Goal: Information Seeking & Learning: Learn about a topic

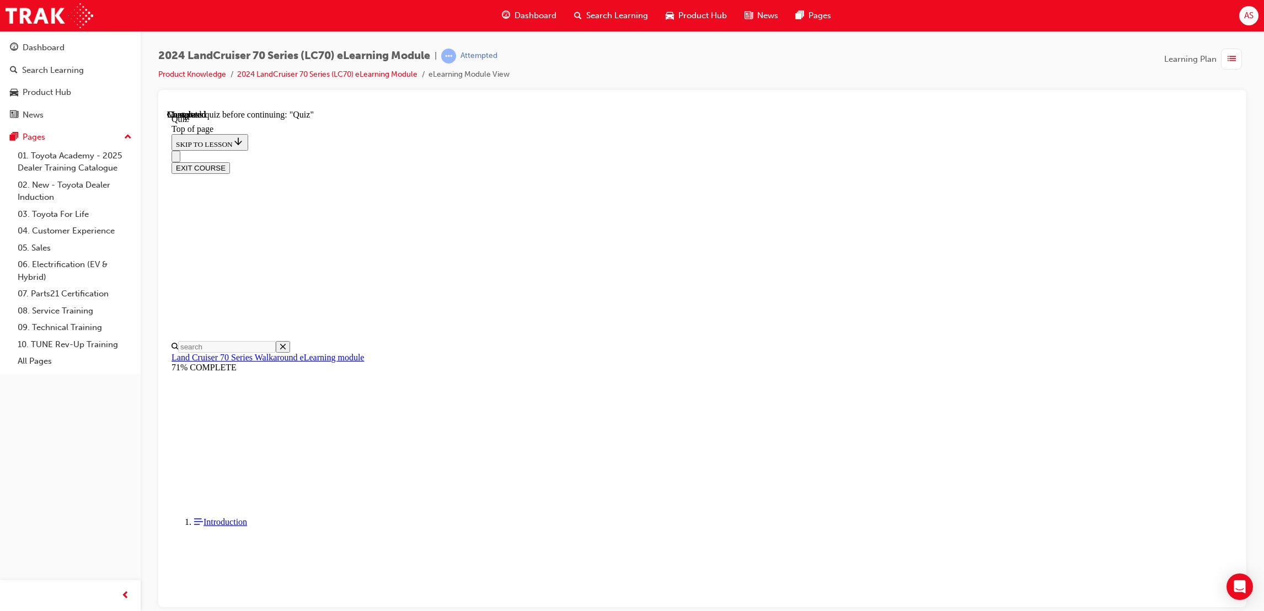
scroll to position [34, 0]
click at [547, 7] on div "Dashboard" at bounding box center [529, 15] width 72 height 23
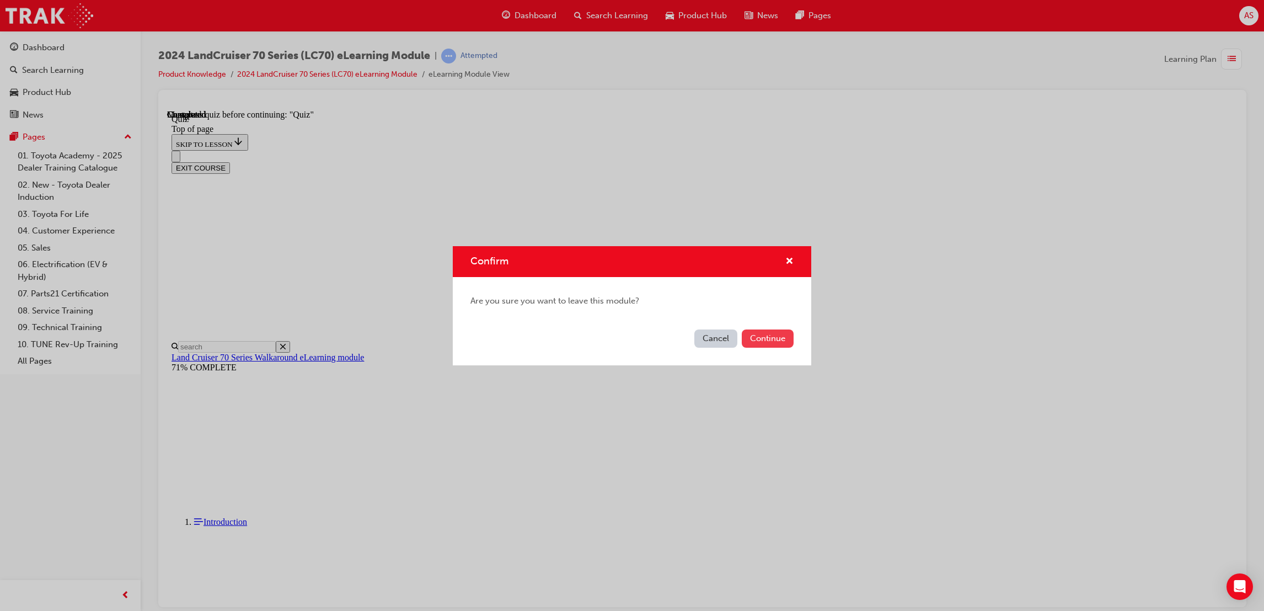
click at [776, 336] on button "Continue" at bounding box center [768, 338] width 52 height 18
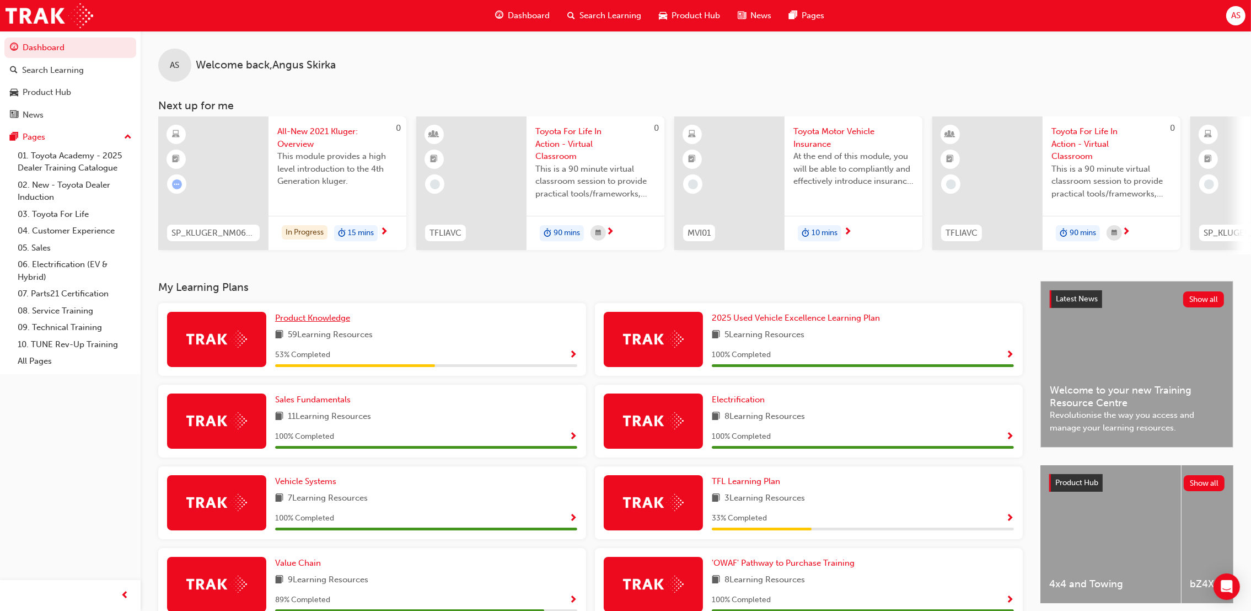
click at [317, 315] on span "Product Knowledge" at bounding box center [312, 318] width 75 height 10
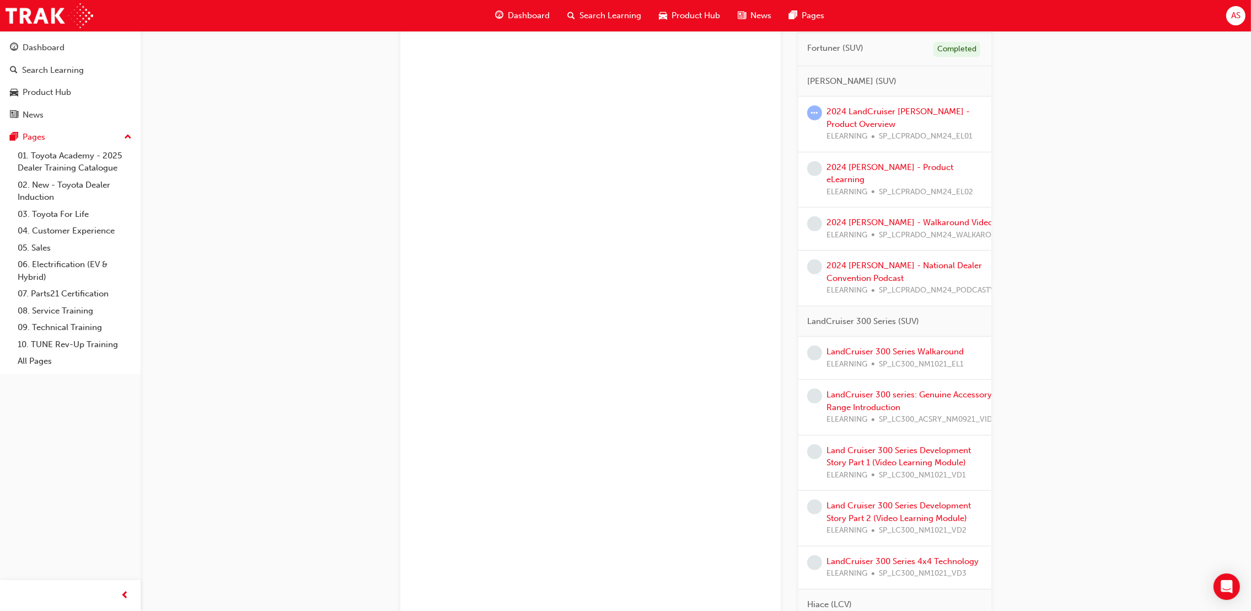
scroll to position [529, 0]
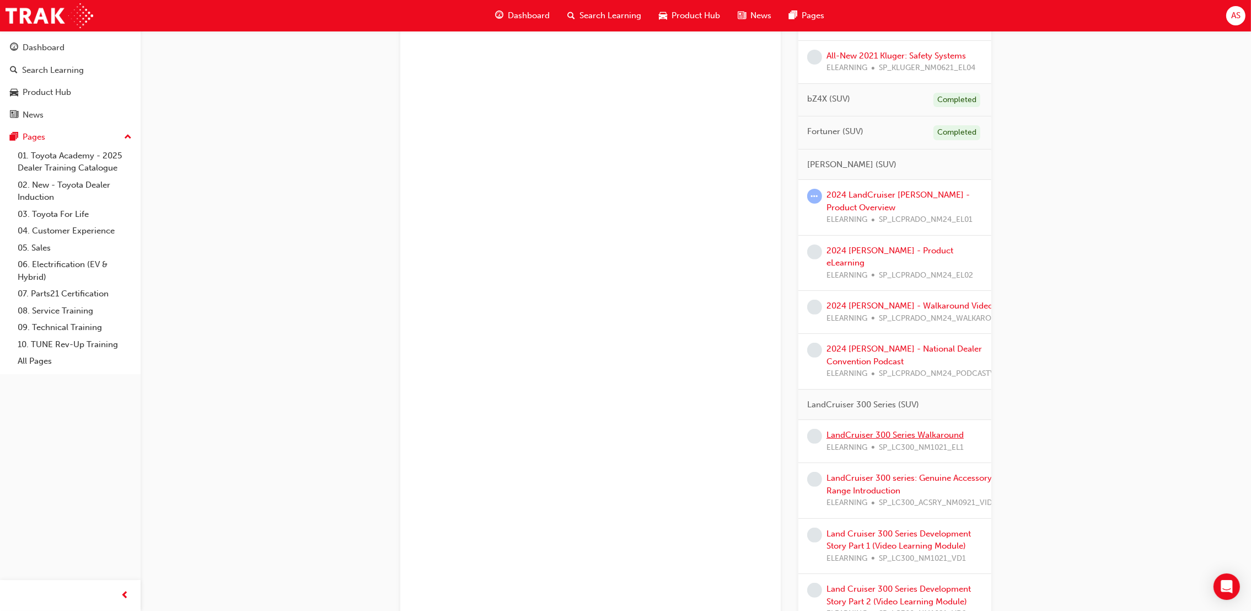
click at [901, 434] on link "LandCruiser 300 Series Walkaround" at bounding box center [895, 435] width 137 height 10
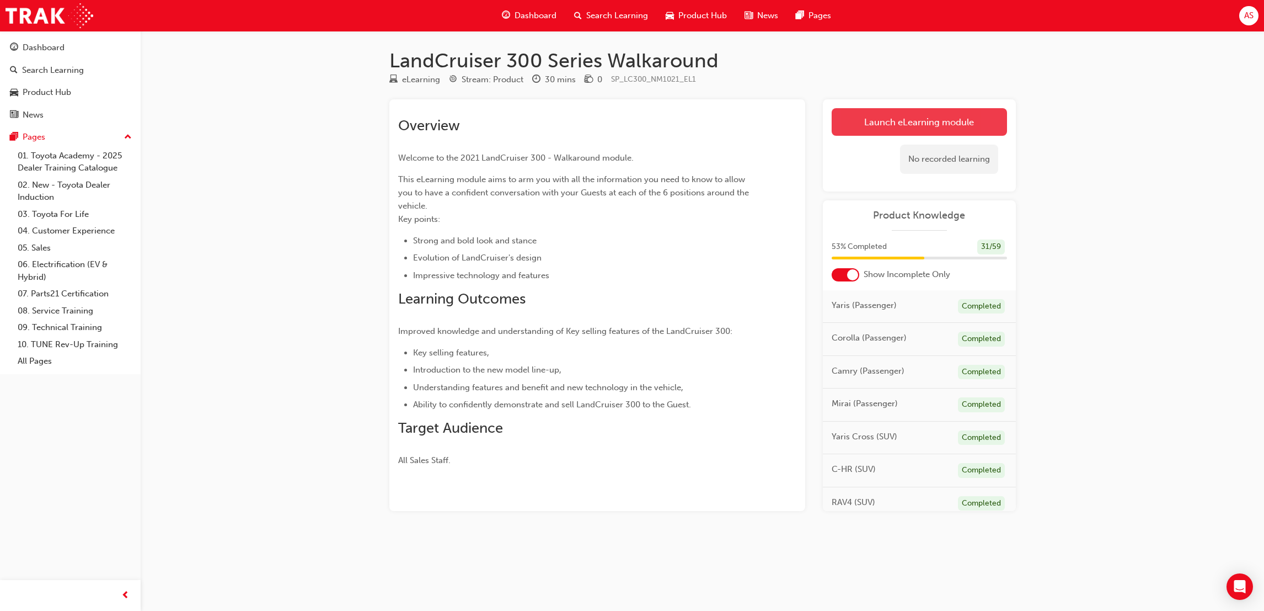
click at [925, 121] on link "Launch eLearning module" at bounding box center [919, 122] width 175 height 28
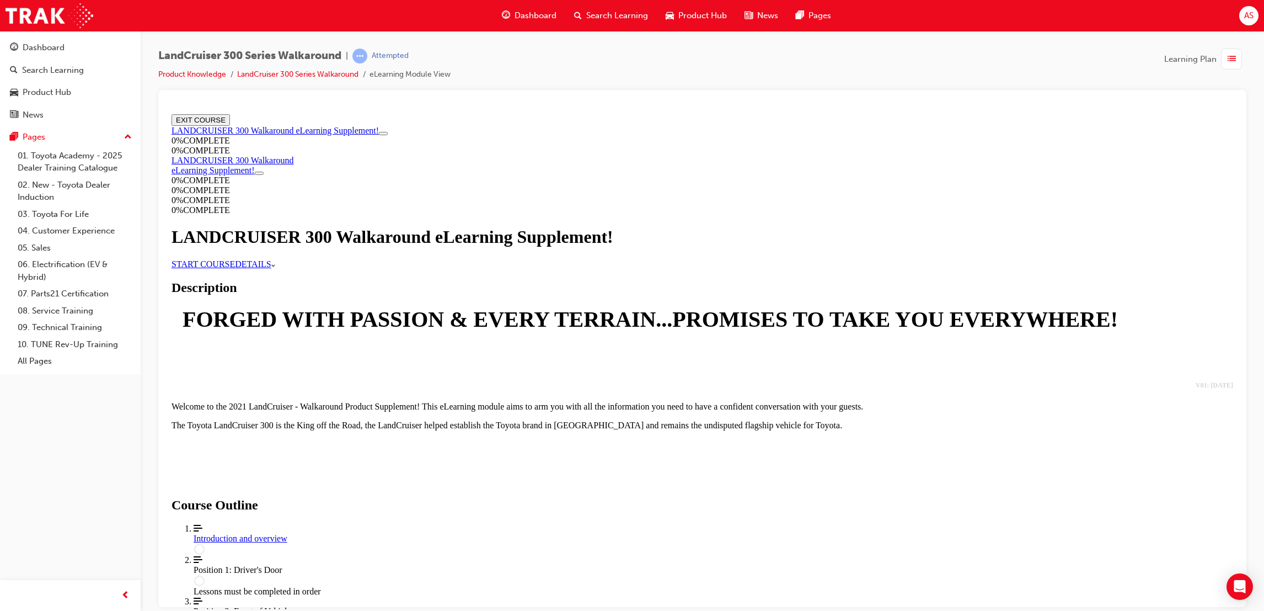
click at [235, 268] on link "START COURSE" at bounding box center [203, 263] width 63 height 9
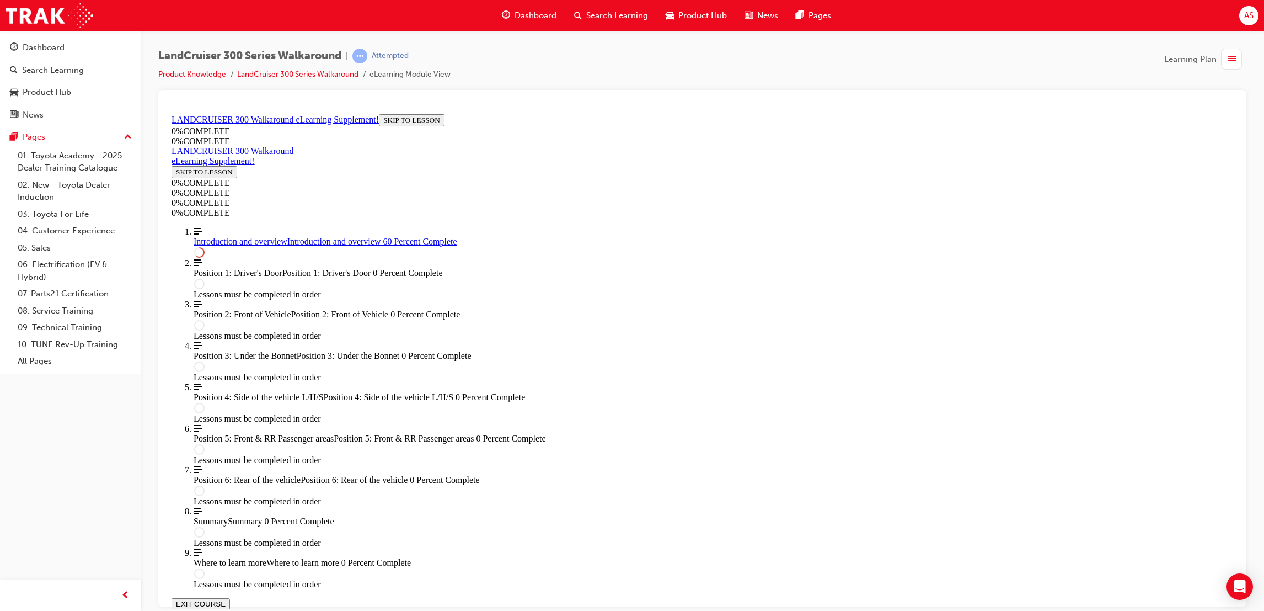
scroll to position [1113, 0]
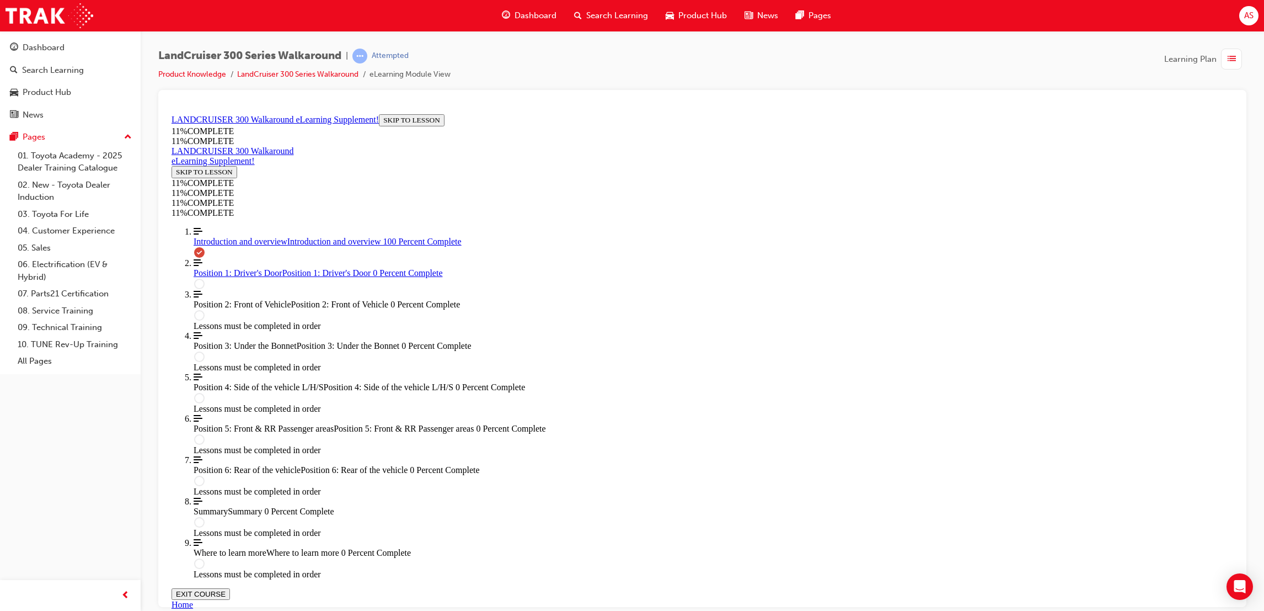
scroll to position [1462, 0]
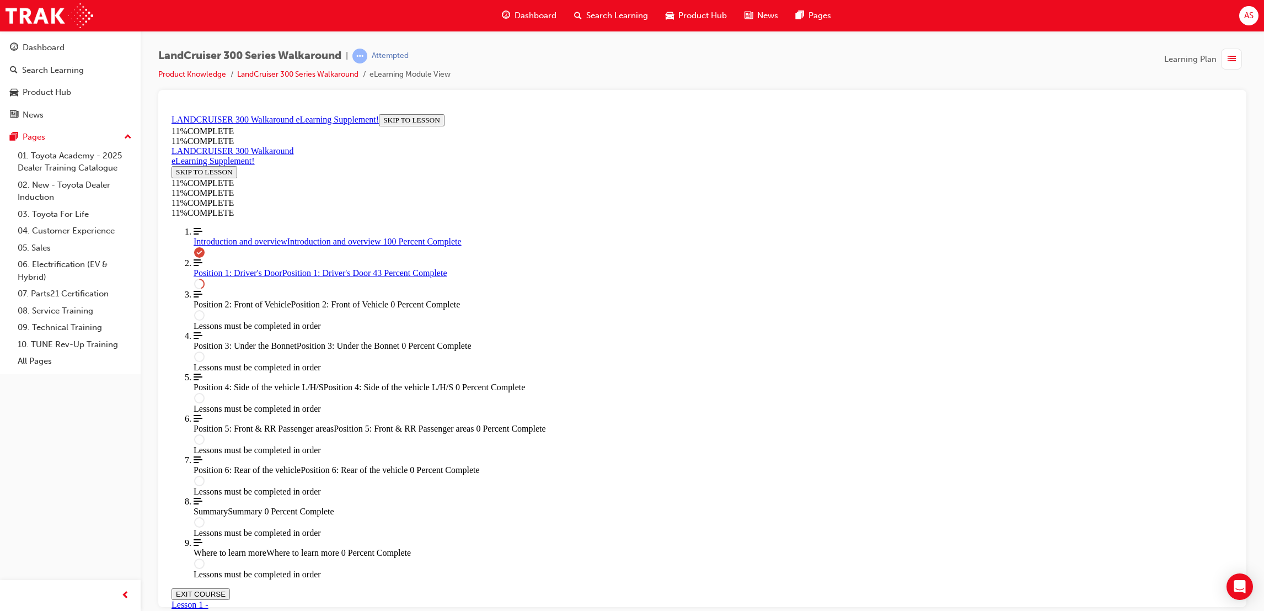
scroll to position [0, 0]
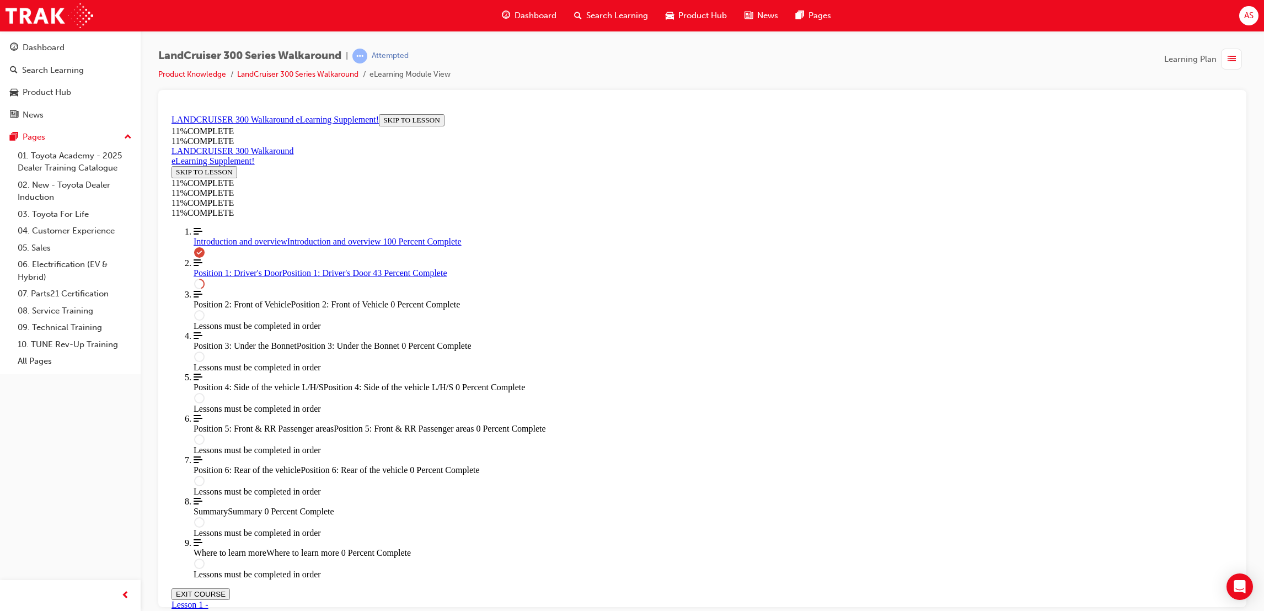
drag, startPoint x: 793, startPoint y: 559, endPoint x: 758, endPoint y: 290, distance: 271.4
click at [265, 609] on div "Introduction and overview" at bounding box center [219, 614] width 94 height 10
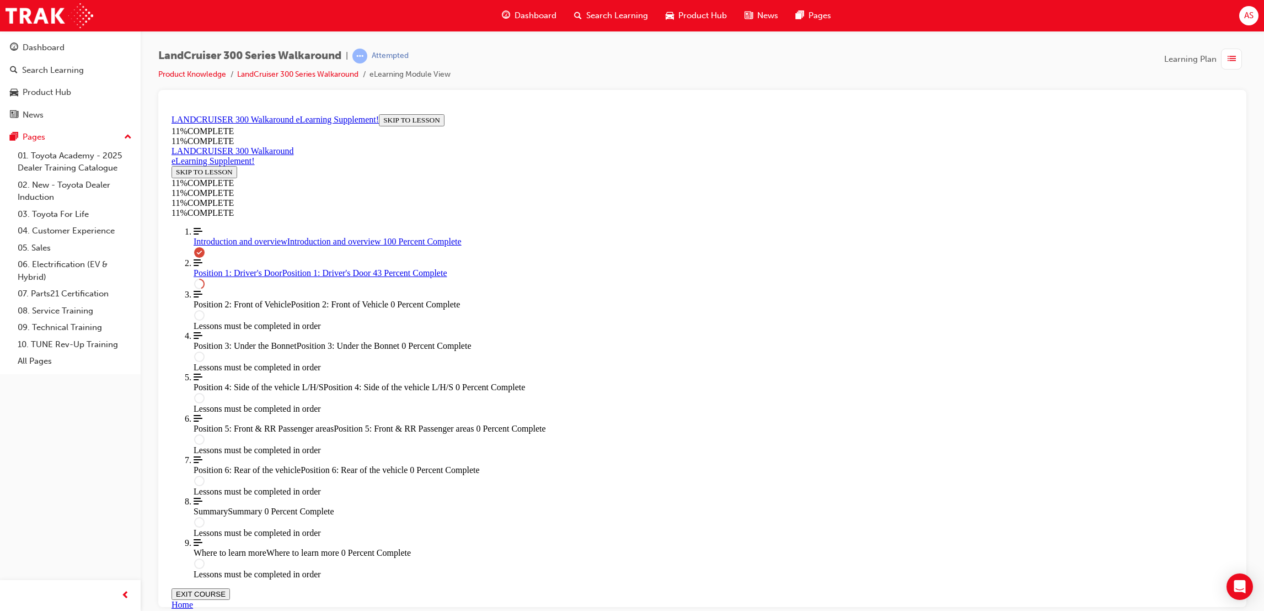
scroll to position [1298, 0]
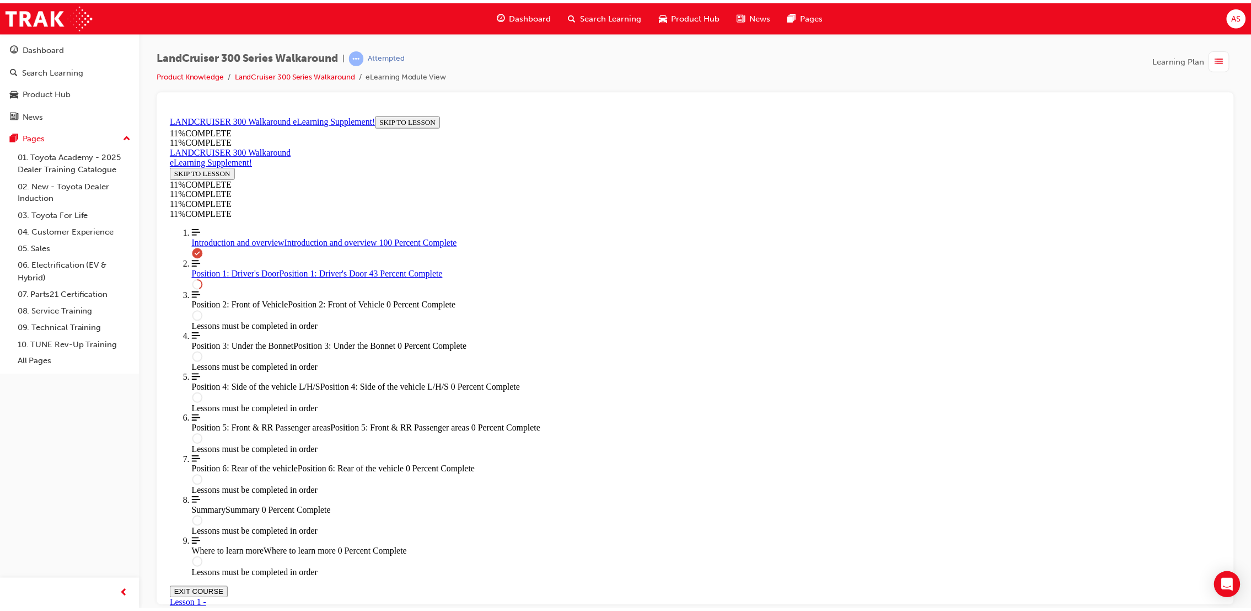
scroll to position [0, 0]
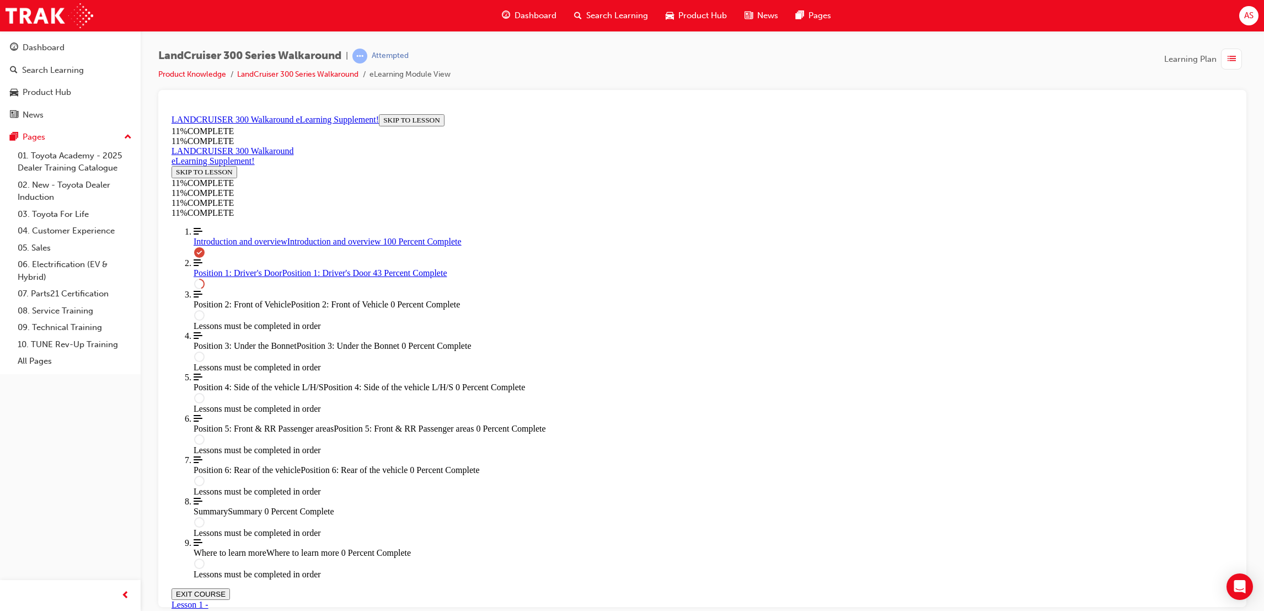
drag, startPoint x: 645, startPoint y: 310, endPoint x: 637, endPoint y: 294, distance: 18.0
drag, startPoint x: 632, startPoint y: 217, endPoint x: 653, endPoint y: 199, distance: 27.8
click at [536, 20] on span "Dashboard" at bounding box center [536, 15] width 42 height 13
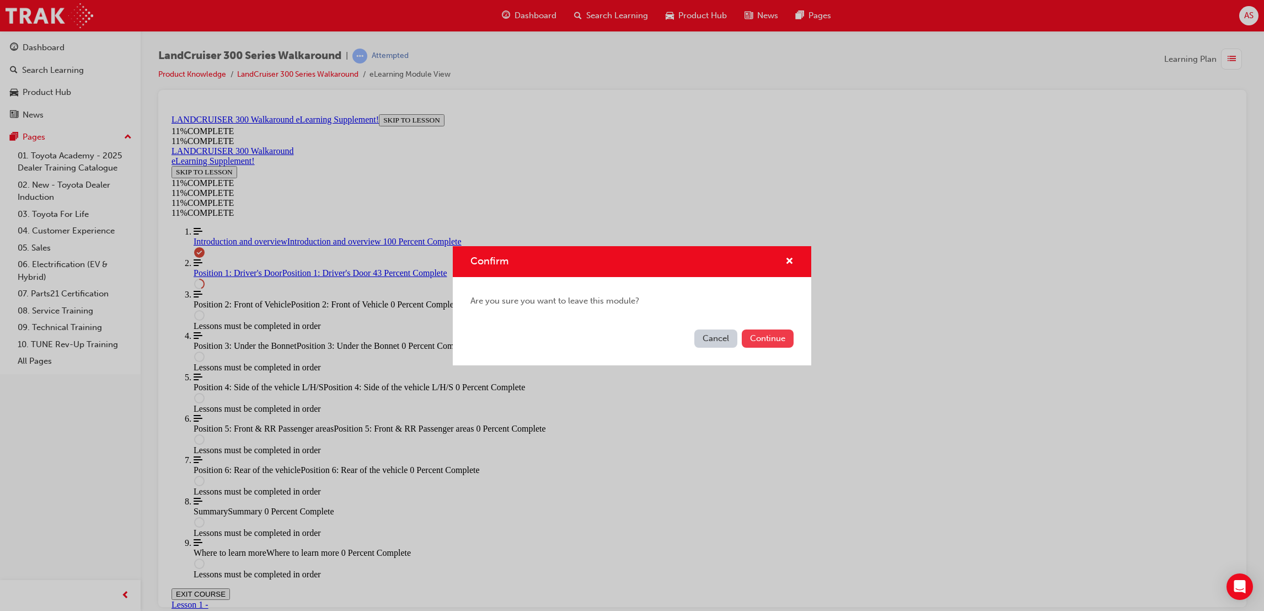
click at [762, 333] on button "Continue" at bounding box center [768, 338] width 52 height 18
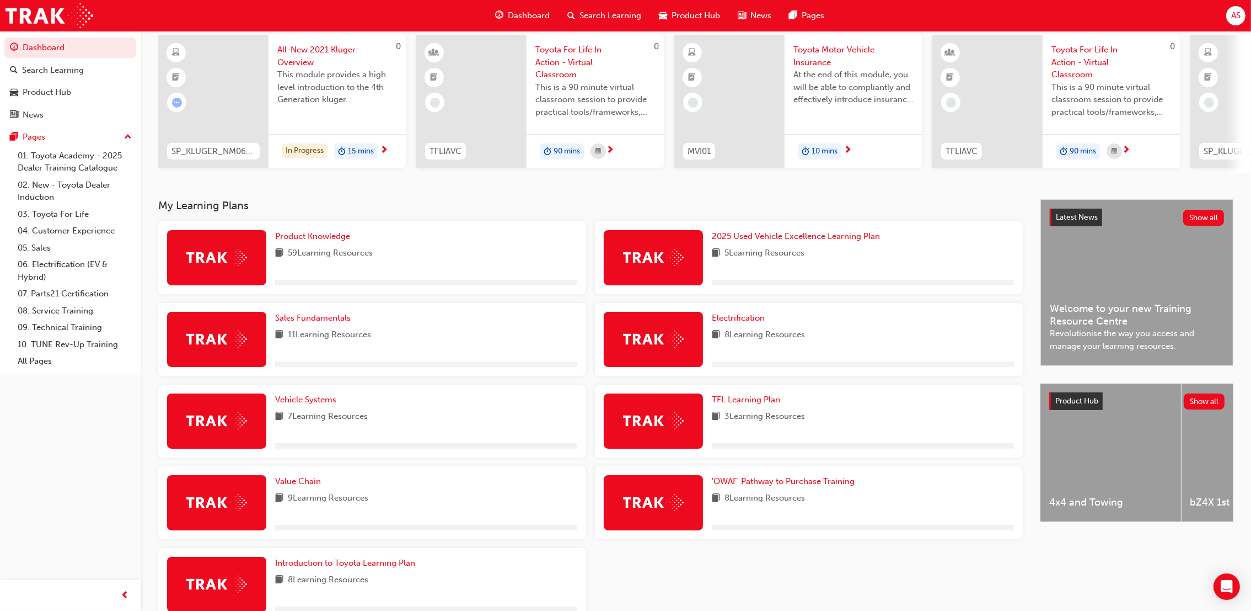
scroll to position [83, 0]
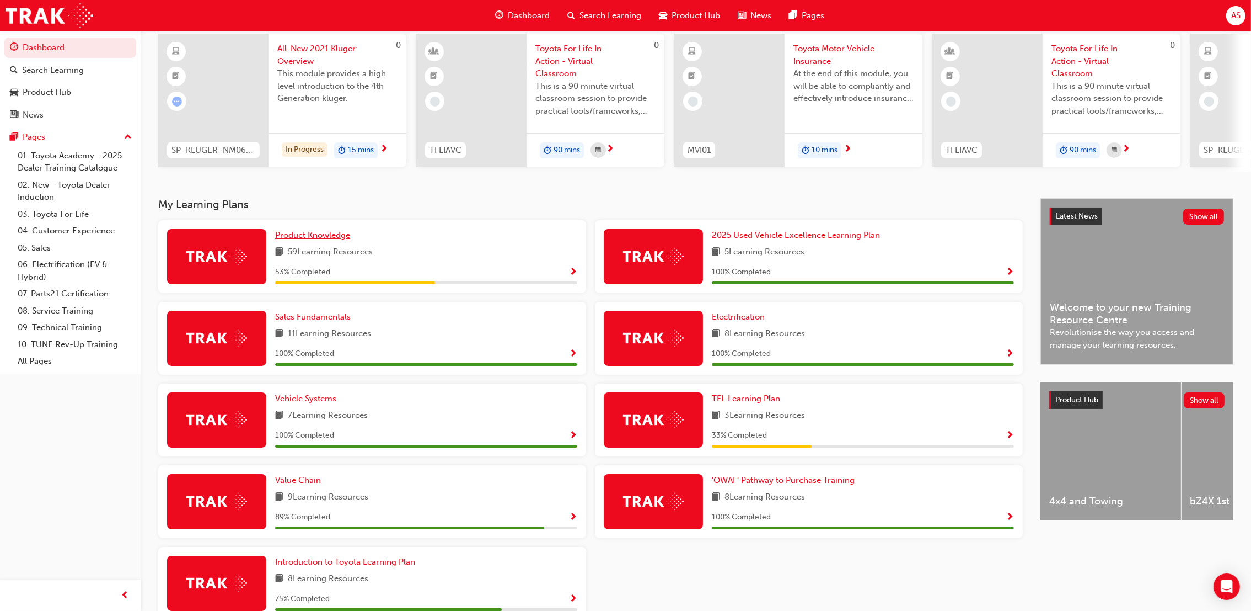
click at [336, 239] on span "Product Knowledge" at bounding box center [312, 235] width 75 height 10
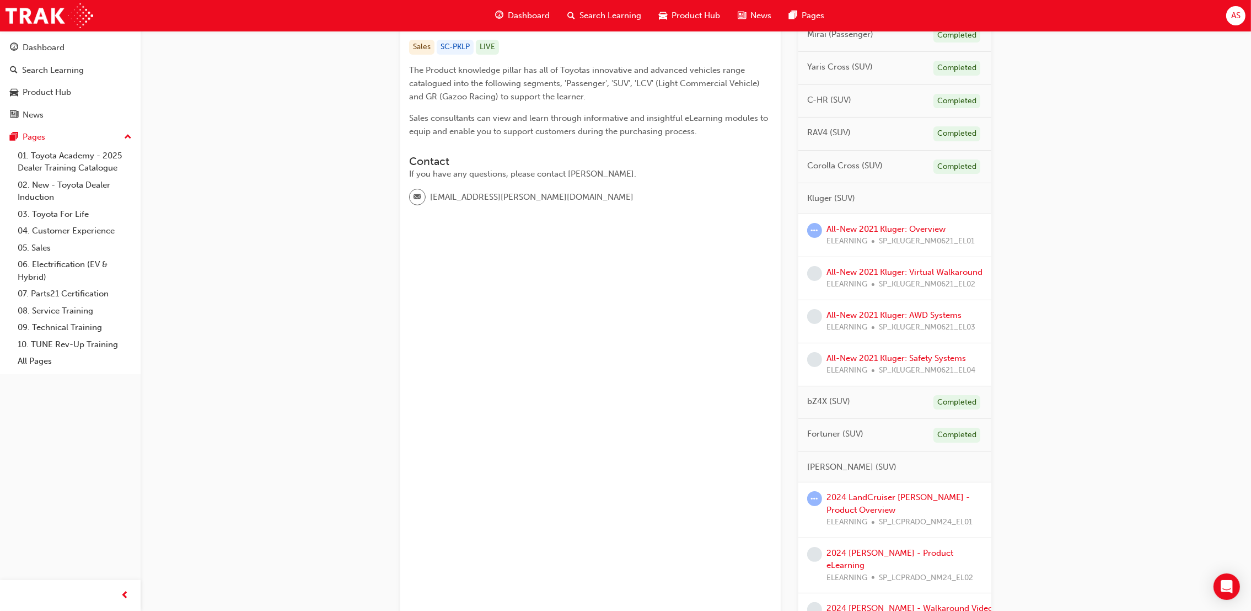
scroll to position [248, 0]
